Goal: Find specific page/section: Find specific page/section

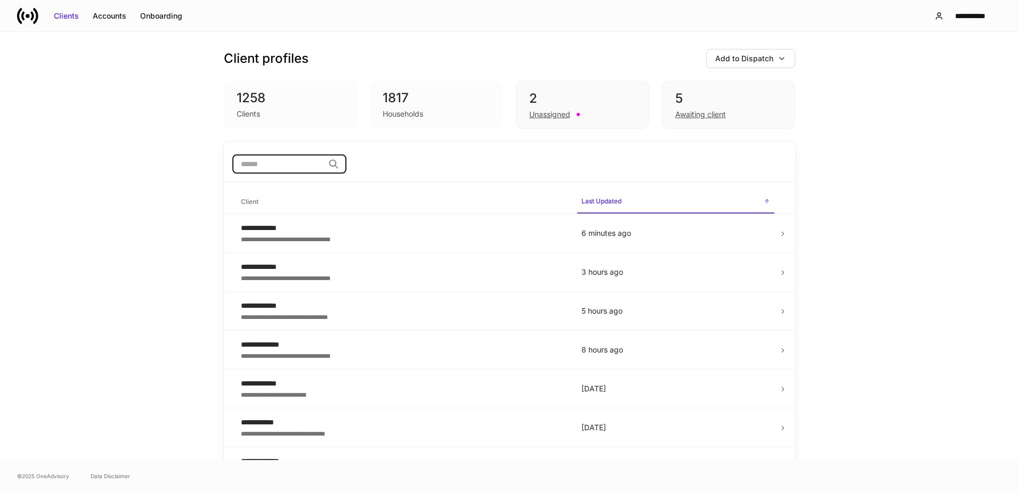
click at [255, 162] on input "search" at bounding box center [278, 164] width 92 height 19
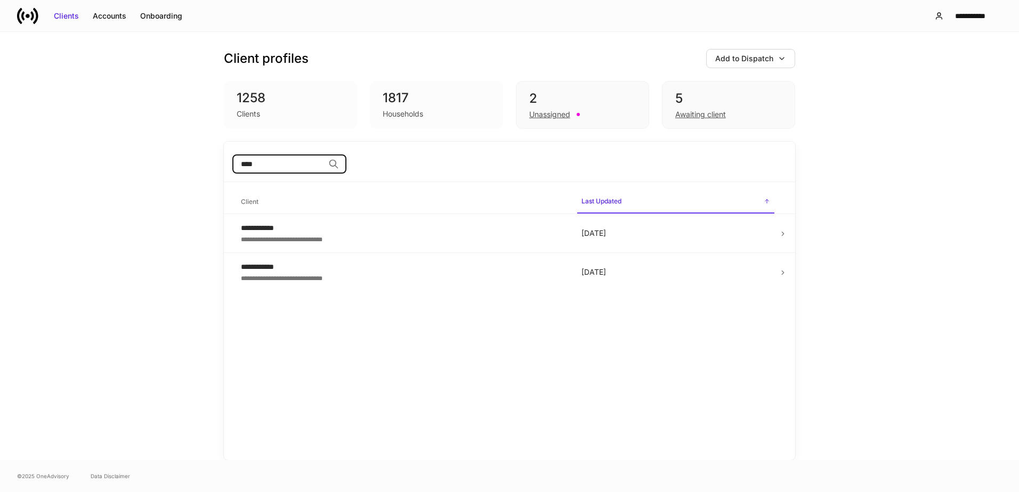
type input "****"
click at [296, 275] on div "**********" at bounding box center [402, 277] width 323 height 11
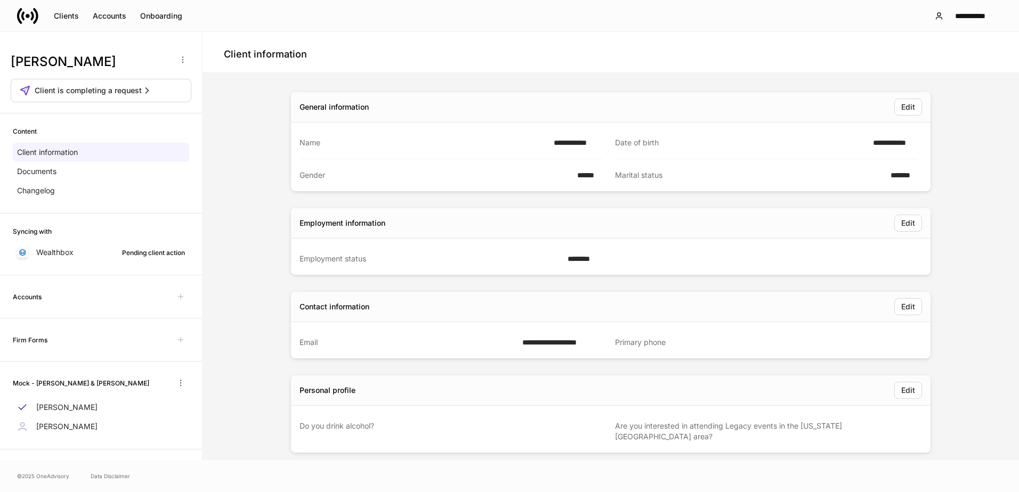
scroll to position [14, 0]
